Goal: Transaction & Acquisition: Book appointment/travel/reservation

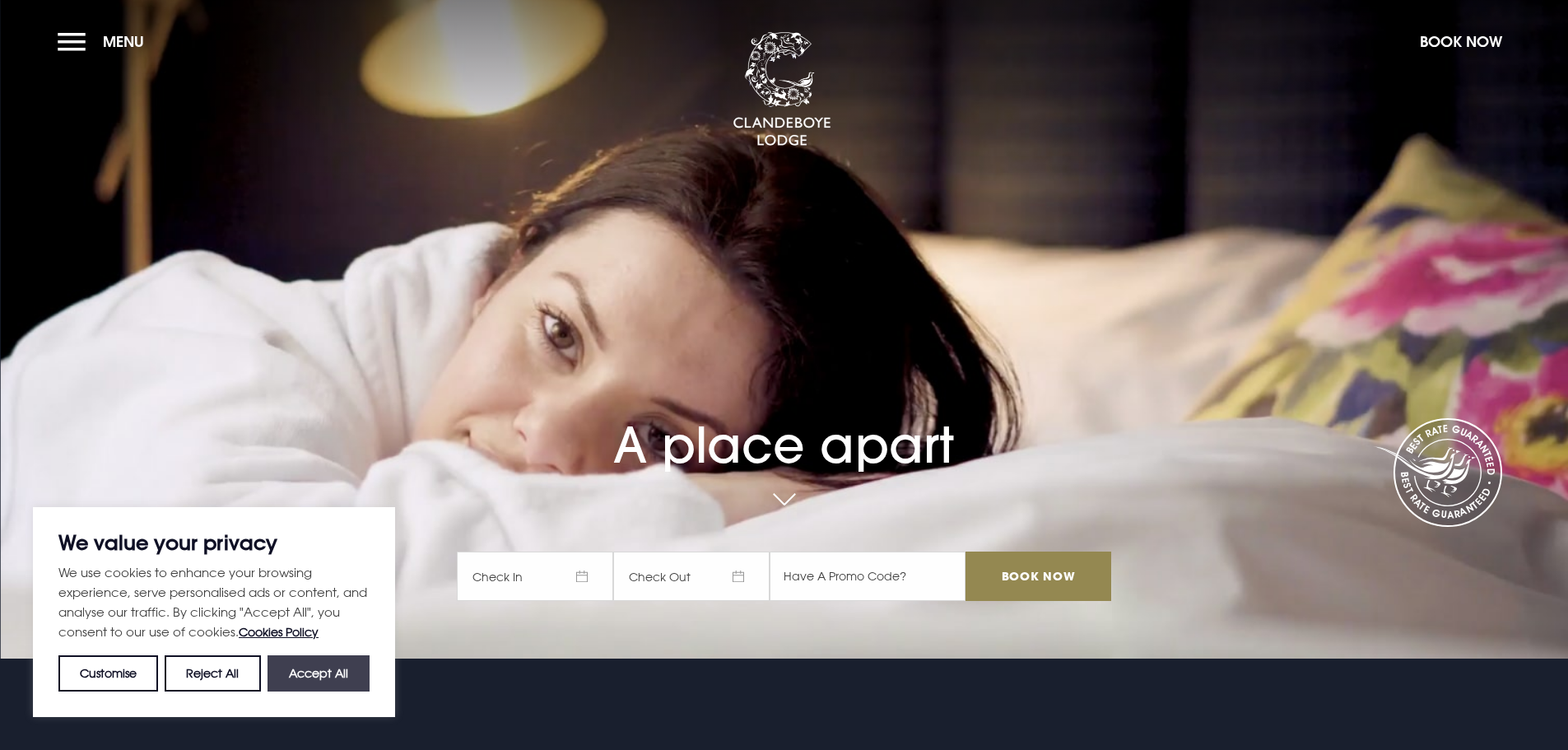
click at [305, 675] on button "Accept All" at bounding box center [318, 673] width 102 height 36
checkbox input "true"
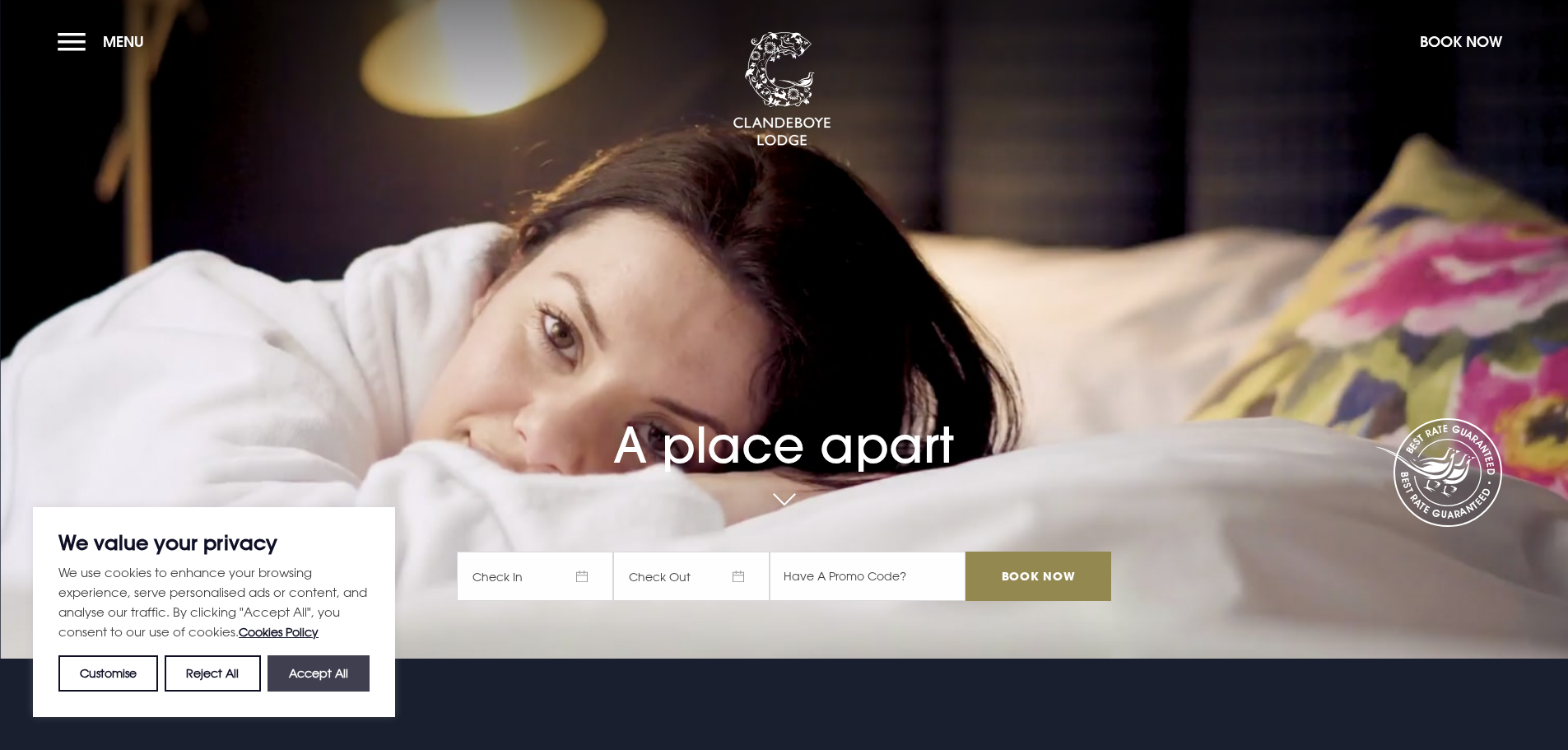
checkbox input "true"
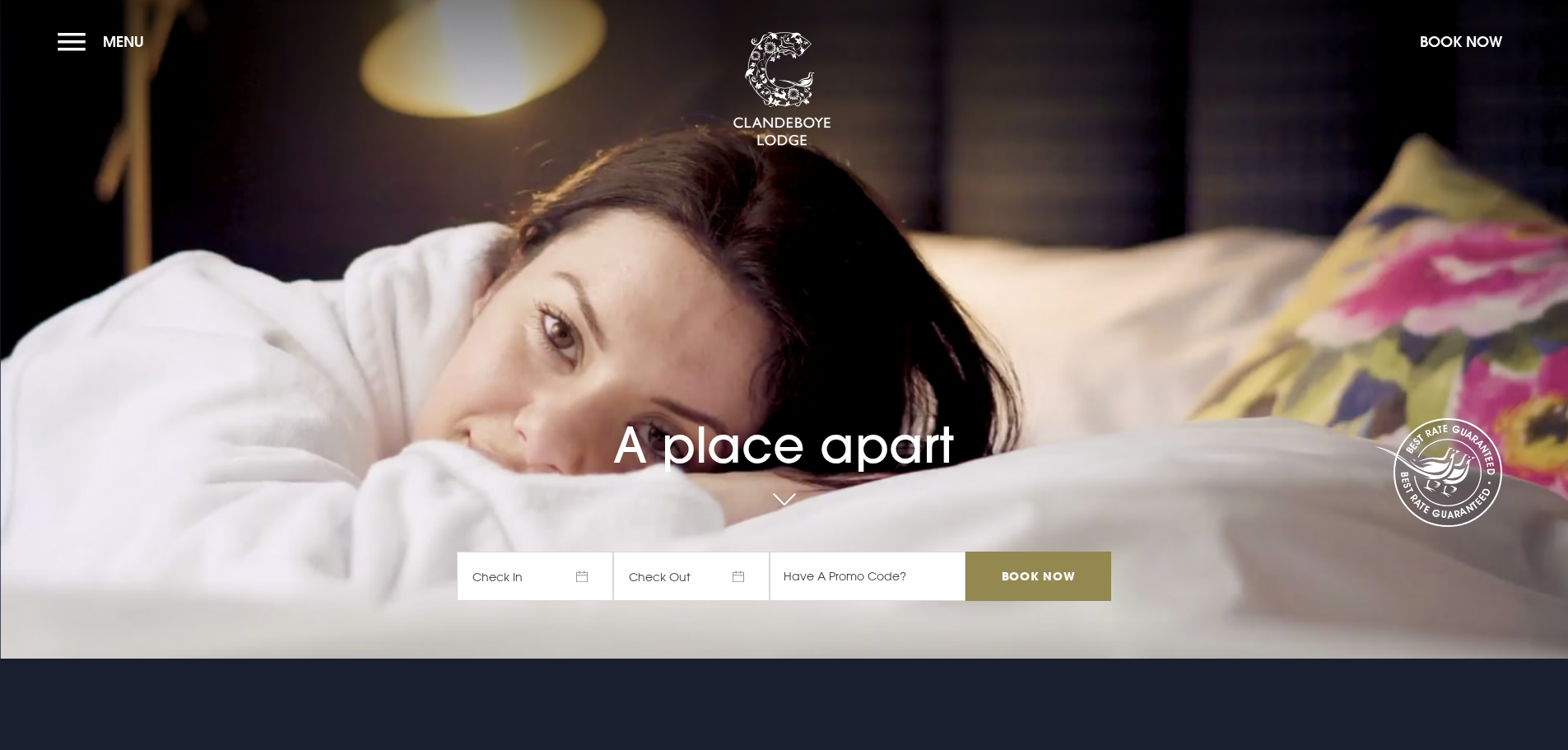
click at [537, 577] on span "Check In" at bounding box center [535, 577] width 156 height 50
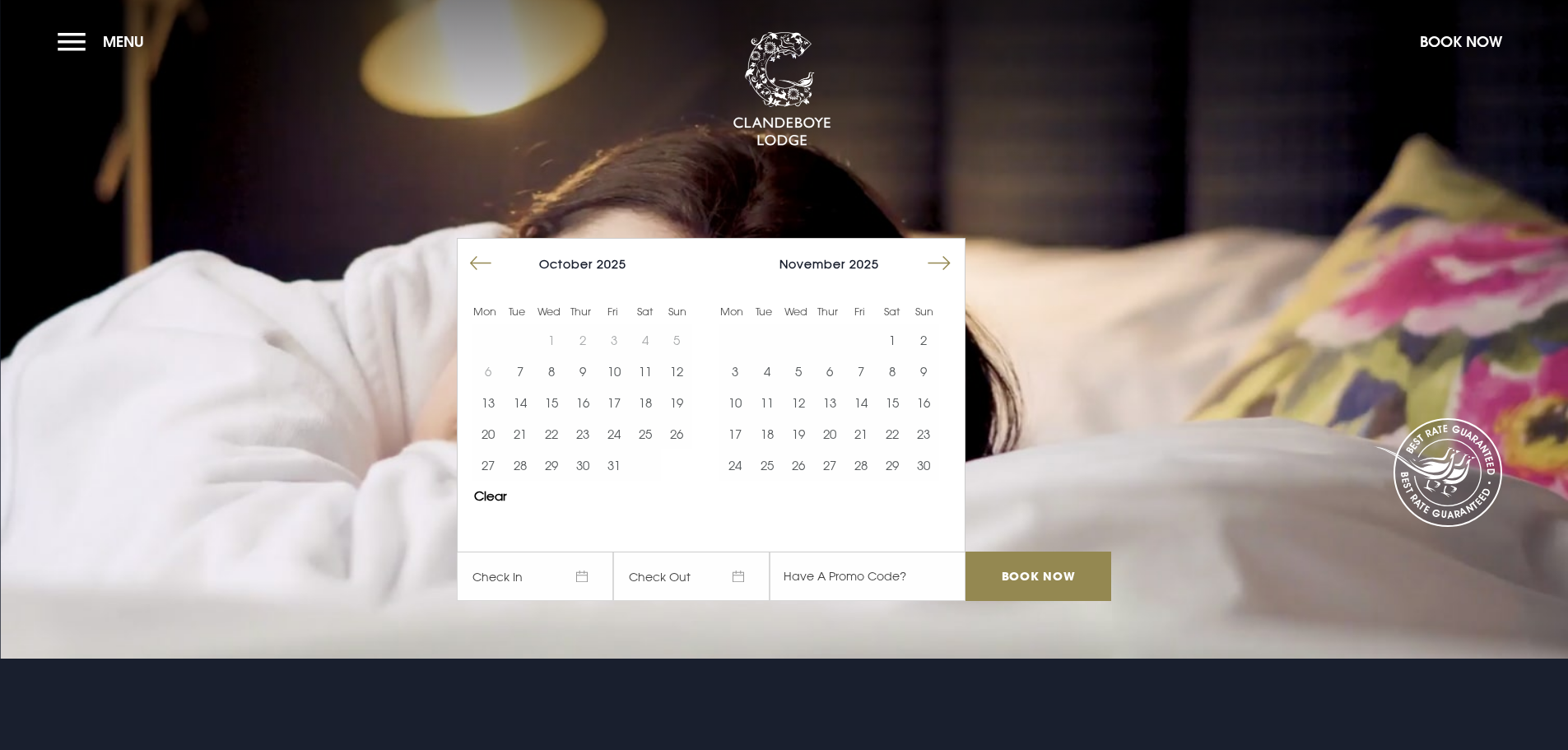
click at [951, 266] on button "Move forward to switch to the next month." at bounding box center [939, 263] width 32 height 32
click at [772, 372] on button "9" at bounding box center [766, 371] width 32 height 32
click at [809, 377] on button "10" at bounding box center [798, 371] width 32 height 32
click at [1037, 580] on input "Book Now" at bounding box center [1038, 577] width 145 height 50
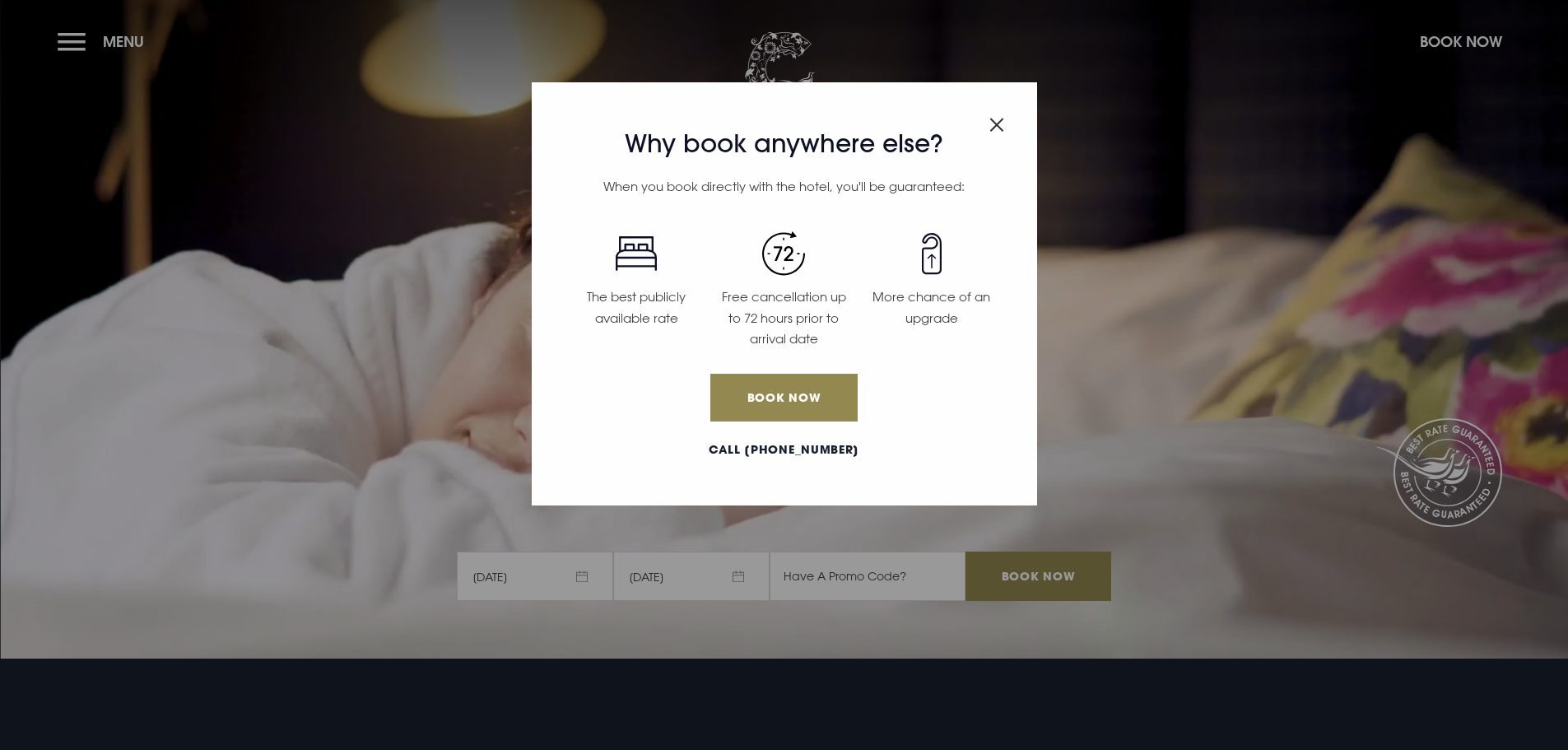
click at [81, 43] on div "Why book anywhere else? When you book directly with the hotel, you'll be guaran…" at bounding box center [784, 375] width 1568 height 750
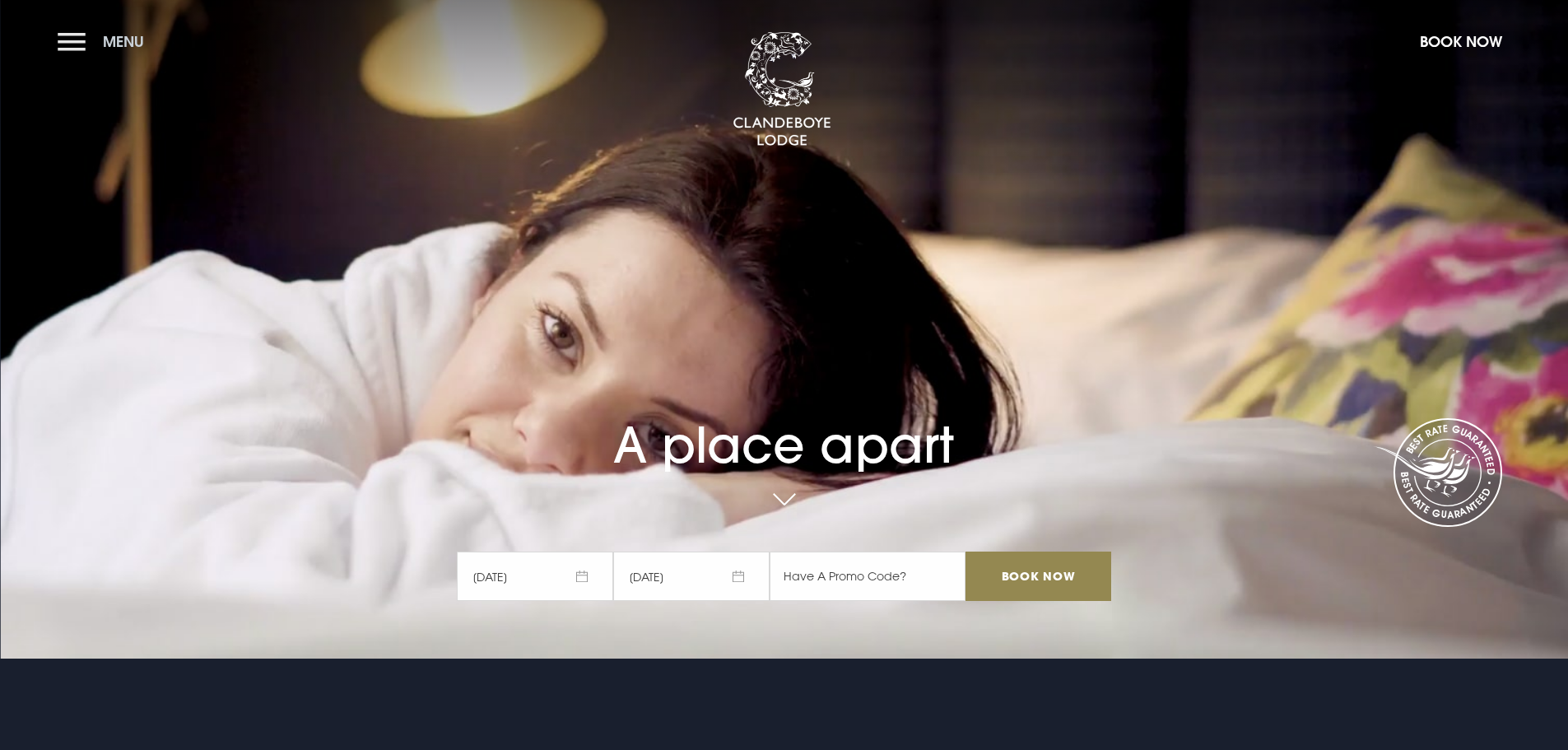
click at [81, 41] on button "Menu" at bounding box center [104, 41] width 95 height 35
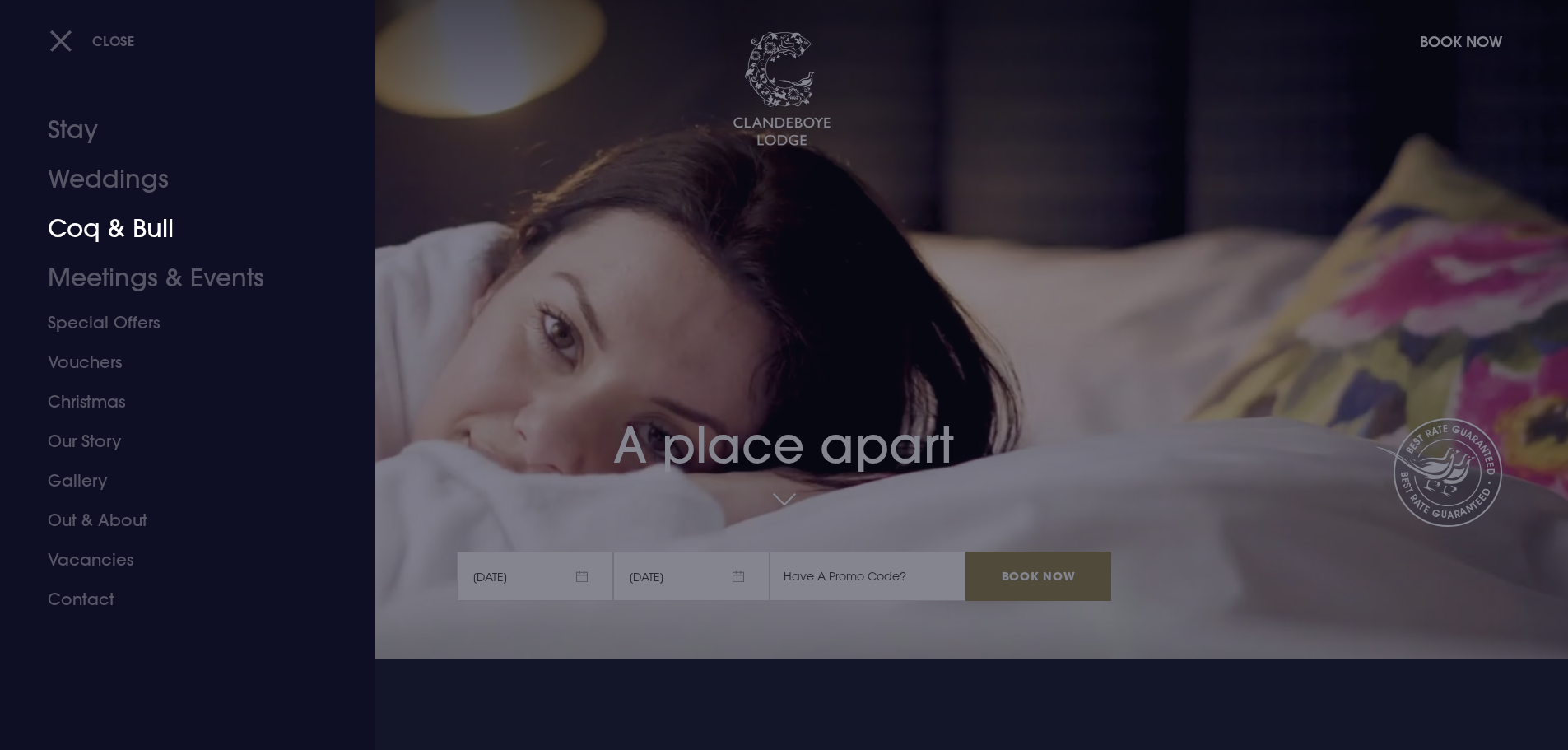
click at [129, 232] on link "Coq & Bull" at bounding box center [178, 229] width 260 height 50
